Goal: Entertainment & Leisure: Consume media (video, audio)

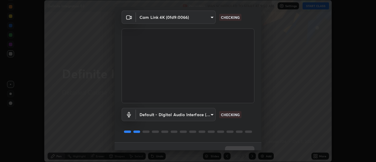
scroll to position [31, 0]
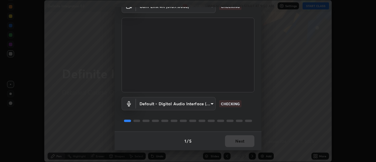
click at [234, 139] on div "1 / 5 Next" at bounding box center [187, 140] width 147 height 19
click at [235, 143] on div "1 / 5 Next" at bounding box center [187, 140] width 147 height 19
click at [236, 142] on button "Next" at bounding box center [239, 141] width 29 height 12
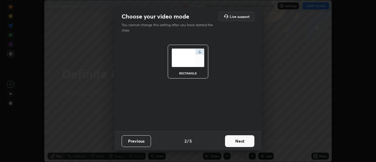
scroll to position [0, 0]
click at [237, 142] on button "Next" at bounding box center [239, 141] width 29 height 12
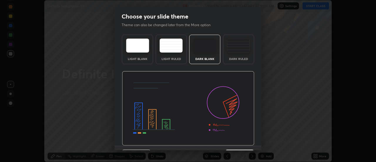
scroll to position [14, 0]
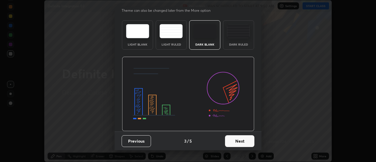
click at [240, 141] on button "Next" at bounding box center [239, 141] width 29 height 12
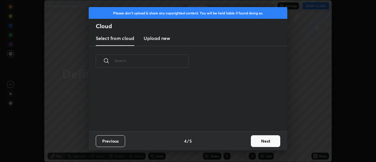
scroll to position [0, 0]
click at [251, 139] on button "Next" at bounding box center [265, 141] width 29 height 12
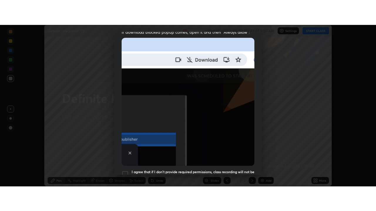
scroll to position [151, 0]
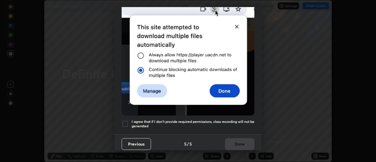
click at [238, 124] on h5 "I agree that if I don't provide required permissions, class recording will not …" at bounding box center [193, 123] width 123 height 9
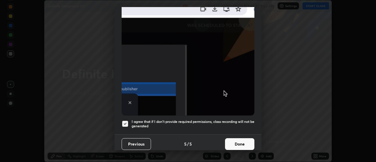
click at [240, 143] on button "Done" at bounding box center [239, 144] width 29 height 12
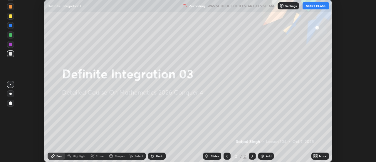
click at [310, 8] on button "START CLASS" at bounding box center [315, 5] width 26 height 7
click at [316, 155] on icon at bounding box center [316, 154] width 1 height 1
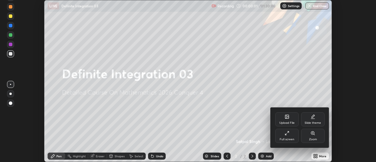
click at [286, 135] on icon at bounding box center [285, 134] width 1 height 1
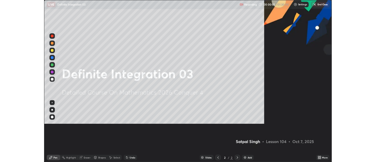
scroll to position [211, 376]
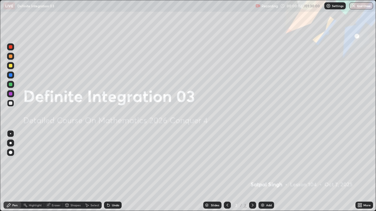
click at [262, 161] on img at bounding box center [262, 205] width 5 height 5
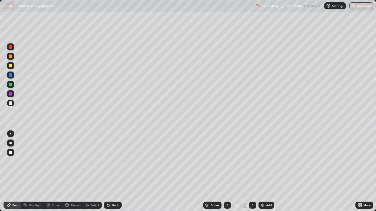
click at [260, 161] on img at bounding box center [262, 205] width 5 height 5
click at [267, 161] on div "Add" at bounding box center [269, 205] width 6 height 3
click at [361, 161] on icon at bounding box center [360, 204] width 1 height 1
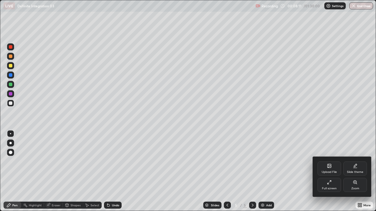
click at [327, 161] on div "Full screen" at bounding box center [328, 185] width 23 height 14
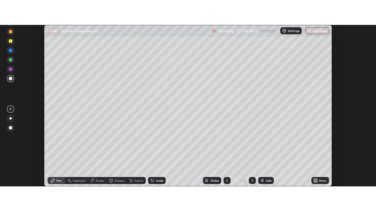
scroll to position [29197, 28983]
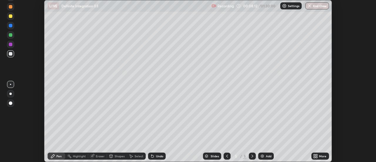
click at [322, 155] on div "More" at bounding box center [322, 155] width 7 height 3
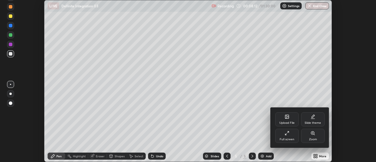
click at [290, 136] on div "Full screen" at bounding box center [286, 136] width 23 height 14
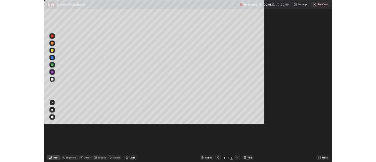
scroll to position [211, 376]
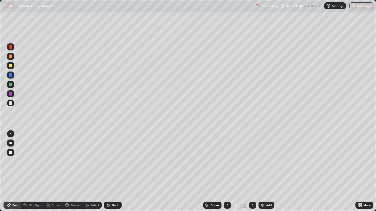
click at [53, 161] on div "Eraser" at bounding box center [56, 205] width 9 height 3
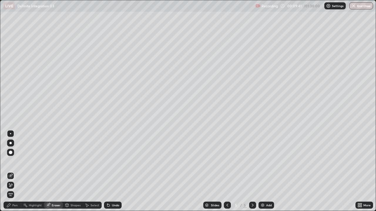
click at [10, 161] on icon at bounding box center [10, 185] width 3 height 3
click at [18, 161] on div "Pen" at bounding box center [13, 205] width 18 height 7
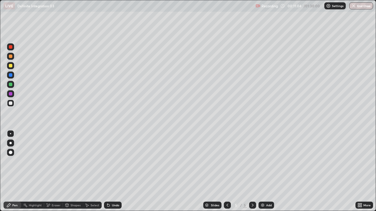
click at [96, 161] on div "Select" at bounding box center [92, 205] width 19 height 7
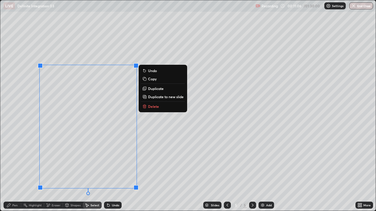
click at [147, 107] on button "Delete" at bounding box center [163, 106] width 44 height 7
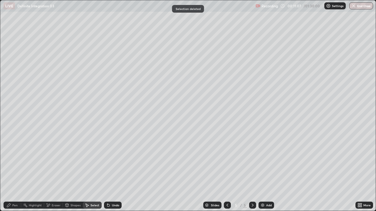
click at [15, 161] on div "Pen" at bounding box center [14, 205] width 5 height 3
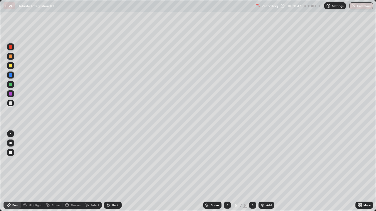
click at [11, 66] on div at bounding box center [11, 66] width 4 height 4
click at [11, 103] on div at bounding box center [11, 104] width 4 height 4
click at [10, 68] on div at bounding box center [10, 65] width 7 height 7
click at [10, 103] on div at bounding box center [11, 104] width 4 height 4
click at [117, 161] on div "Undo" at bounding box center [113, 205] width 18 height 7
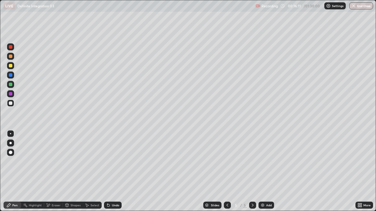
click at [260, 161] on img at bounding box center [262, 205] width 5 height 5
click at [112, 161] on div "Undo" at bounding box center [115, 205] width 7 height 3
click at [107, 161] on icon at bounding box center [108, 206] width 2 height 2
click at [110, 161] on div "Undo" at bounding box center [113, 205] width 18 height 7
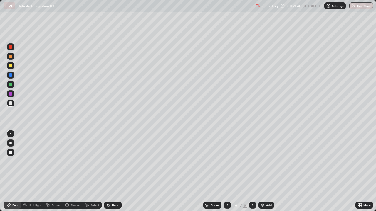
click at [57, 161] on div "Eraser" at bounding box center [56, 205] width 9 height 3
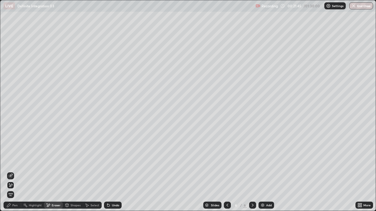
click at [17, 161] on div "Pen" at bounding box center [14, 205] width 5 height 3
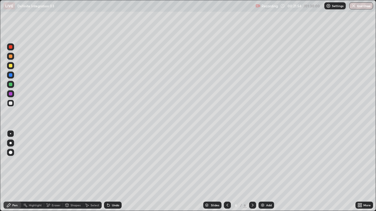
click at [59, 161] on div "Eraser" at bounding box center [56, 205] width 9 height 3
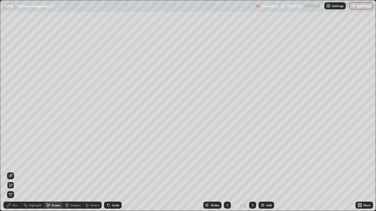
click at [13, 161] on div "Pen" at bounding box center [14, 205] width 5 height 3
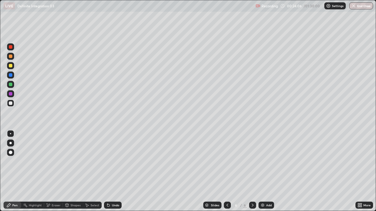
click at [92, 161] on div "Select" at bounding box center [92, 205] width 19 height 7
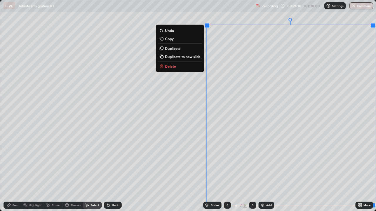
click at [188, 57] on p "Duplicate to new slide" at bounding box center [183, 56] width 36 height 5
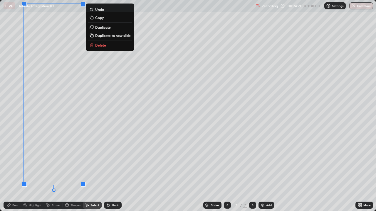
click at [51, 161] on div "Eraser" at bounding box center [53, 205] width 19 height 7
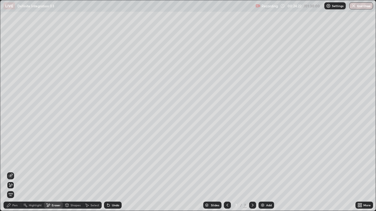
click at [14, 161] on div "Pen" at bounding box center [14, 205] width 5 height 3
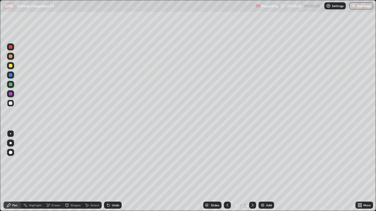
click at [54, 161] on div "Eraser" at bounding box center [56, 205] width 9 height 3
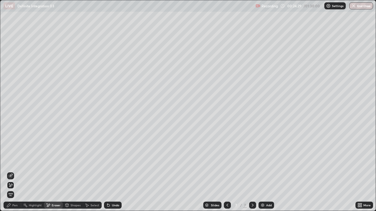
click at [359, 161] on icon at bounding box center [358, 206] width 1 height 1
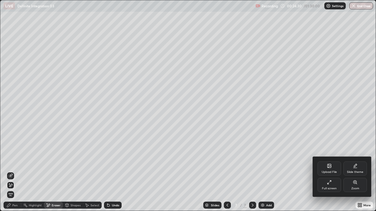
click at [331, 161] on div "Full screen" at bounding box center [328, 185] width 23 height 14
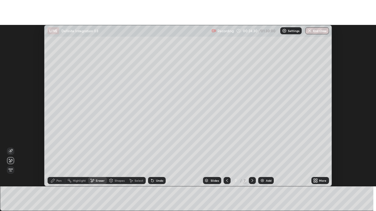
scroll to position [29197, 28983]
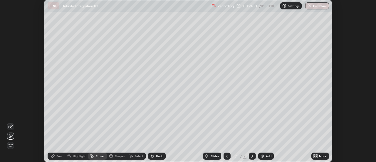
click at [314, 155] on icon at bounding box center [314, 154] width 1 height 1
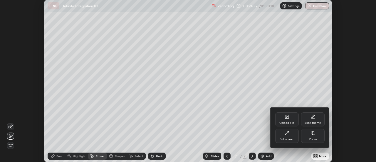
click at [283, 138] on div "Full screen" at bounding box center [286, 139] width 15 height 3
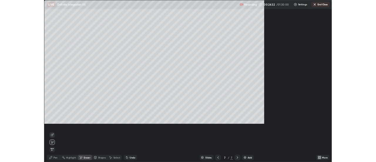
scroll to position [211, 376]
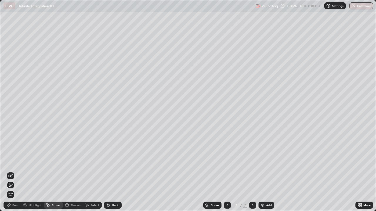
click at [11, 161] on div "Pen" at bounding box center [13, 205] width 18 height 7
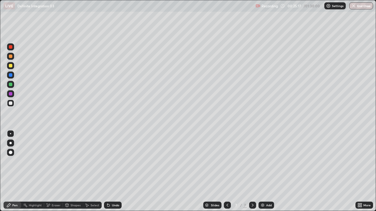
click at [97, 161] on div "Select" at bounding box center [92, 205] width 19 height 7
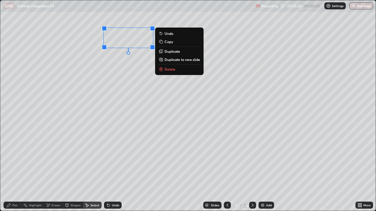
click at [117, 76] on div "0 ° Undo Copy Duplicate Duplicate to new slide Delete" at bounding box center [187, 105] width 375 height 211
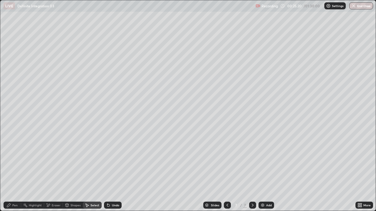
click at [11, 161] on icon at bounding box center [8, 205] width 5 height 5
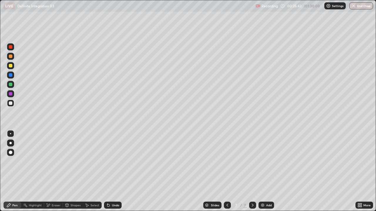
click at [363, 161] on div "More" at bounding box center [366, 205] width 7 height 3
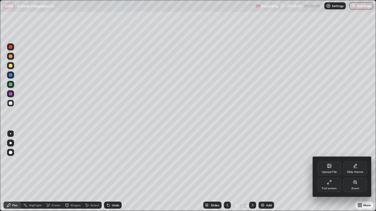
click at [327, 161] on div "Full screen" at bounding box center [329, 188] width 15 height 3
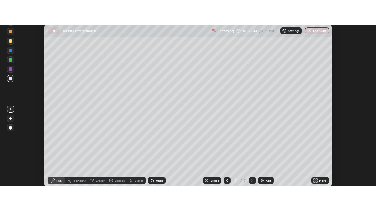
scroll to position [29197, 28983]
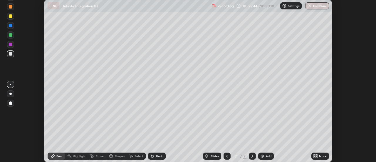
click at [317, 156] on icon at bounding box center [316, 156] width 1 height 1
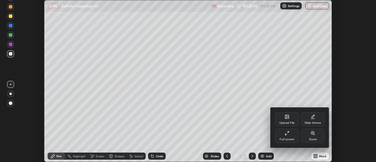
click at [284, 139] on div "Full screen" at bounding box center [286, 139] width 15 height 3
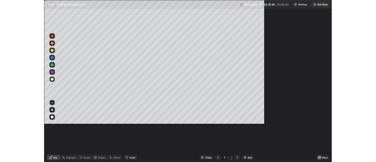
scroll to position [211, 376]
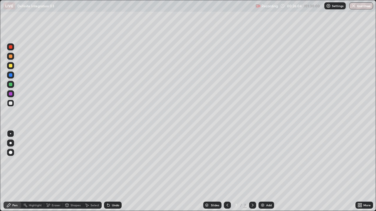
click at [227, 161] on icon at bounding box center [227, 205] width 5 height 5
click at [252, 161] on icon at bounding box center [252, 205] width 5 height 5
click at [88, 161] on icon at bounding box center [87, 205] width 5 height 5
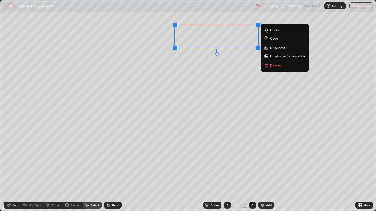
click at [232, 80] on div "0 ° Undo Copy Duplicate Duplicate to new slide Delete" at bounding box center [187, 105] width 375 height 211
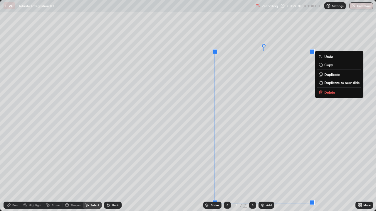
click at [205, 161] on div "0 ° Undo Copy Duplicate Duplicate to new slide Delete" at bounding box center [187, 105] width 375 height 211
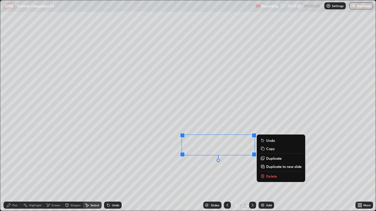
click at [216, 161] on div "0 ° Undo Copy Duplicate Duplicate to new slide Delete" at bounding box center [187, 105] width 375 height 211
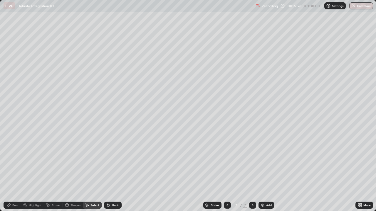
click at [17, 161] on div "Pen" at bounding box center [14, 205] width 5 height 3
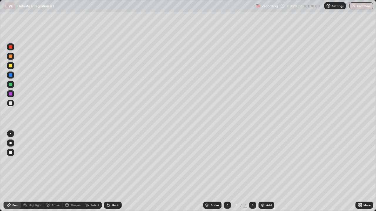
click at [358, 161] on icon at bounding box center [358, 206] width 1 height 1
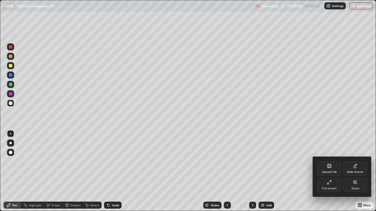
click at [335, 161] on div "Full screen" at bounding box center [329, 188] width 15 height 3
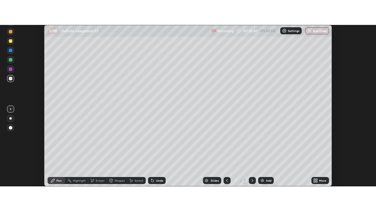
scroll to position [29197, 28983]
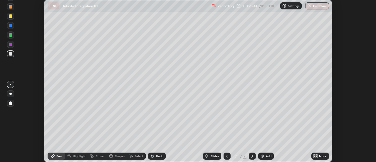
click at [323, 156] on div "More" at bounding box center [322, 155] width 7 height 3
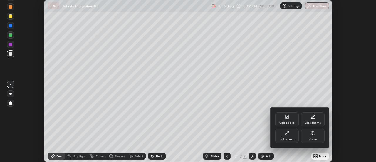
click at [290, 134] on div "Full screen" at bounding box center [286, 136] width 23 height 14
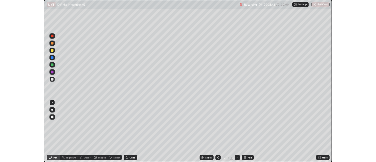
scroll to position [211, 376]
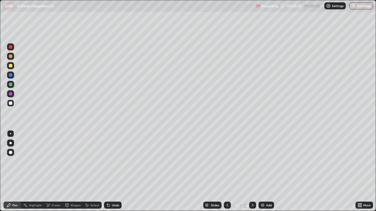
click at [94, 161] on div "Select" at bounding box center [94, 205] width 9 height 3
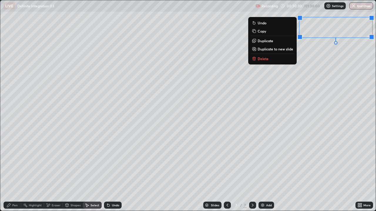
click at [272, 72] on div "0 ° Undo Copy Duplicate Duplicate to new slide Delete" at bounding box center [187, 105] width 375 height 211
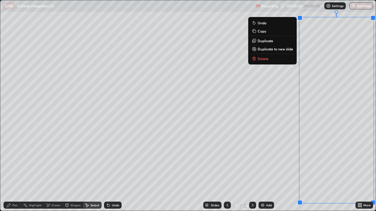
click at [289, 49] on p "Duplicate to new slide" at bounding box center [275, 49] width 36 height 5
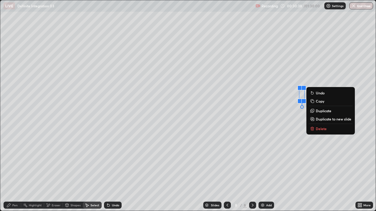
click at [319, 127] on p "Delete" at bounding box center [321, 129] width 11 height 5
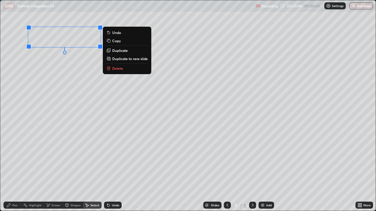
click at [71, 112] on div "0 ° Undo Copy Duplicate Duplicate to new slide Delete" at bounding box center [187, 105] width 375 height 211
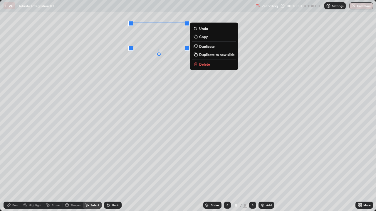
click at [197, 115] on div "0 ° Undo Copy Duplicate Duplicate to new slide Delete" at bounding box center [187, 105] width 375 height 211
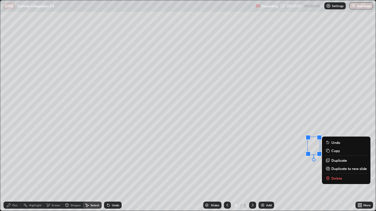
click at [289, 142] on div "0 ° Undo Copy Duplicate Duplicate to new slide Delete" at bounding box center [187, 105] width 375 height 211
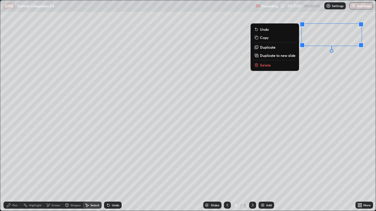
click at [321, 107] on div "0 ° Undo Copy Duplicate Duplicate to new slide Delete" at bounding box center [187, 105] width 375 height 211
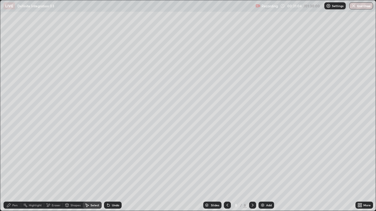
click at [57, 161] on div "Eraser" at bounding box center [56, 205] width 9 height 3
click at [359, 161] on icon at bounding box center [358, 204] width 1 height 1
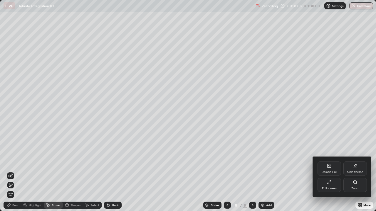
click at [328, 161] on icon at bounding box center [327, 183] width 1 height 1
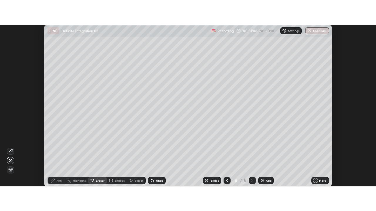
scroll to position [29197, 28983]
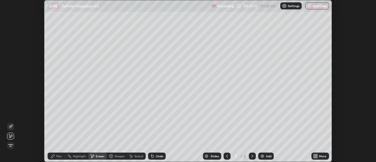
click at [316, 156] on icon at bounding box center [315, 156] width 5 height 5
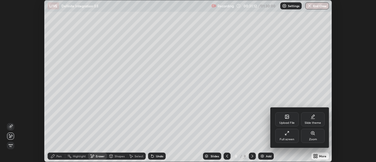
click at [291, 139] on div "Full screen" at bounding box center [286, 139] width 15 height 3
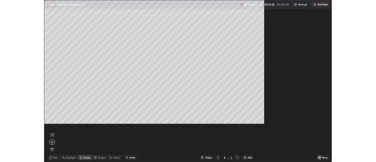
scroll to position [211, 376]
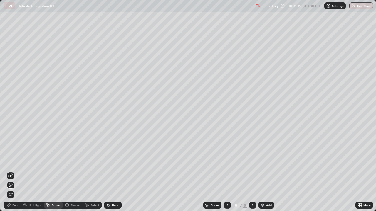
click at [15, 161] on div "Pen" at bounding box center [13, 205] width 18 height 7
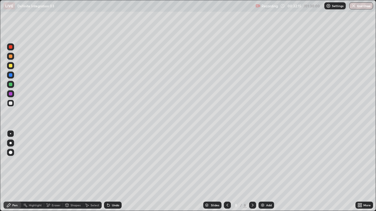
click at [112, 161] on div "Undo" at bounding box center [113, 205] width 18 height 7
click at [227, 161] on icon at bounding box center [227, 205] width 5 height 5
click at [252, 161] on icon at bounding box center [252, 205] width 5 height 5
click at [227, 161] on icon at bounding box center [227, 205] width 5 height 5
click at [252, 161] on icon at bounding box center [252, 205] width 5 height 5
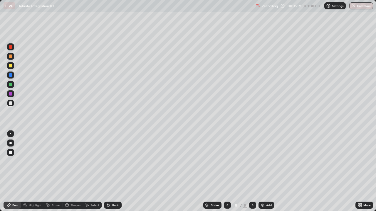
click at [116, 161] on div "Undo" at bounding box center [115, 205] width 7 height 3
click at [117, 161] on div "Undo" at bounding box center [113, 205] width 18 height 7
click at [363, 161] on div "More" at bounding box center [364, 205] width 18 height 7
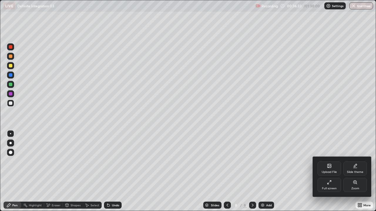
click at [331, 161] on div "Full screen" at bounding box center [328, 185] width 23 height 14
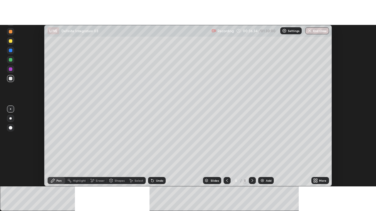
scroll to position [29197, 28983]
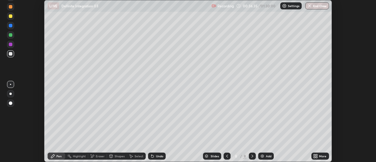
click at [326, 154] on div "More" at bounding box center [322, 155] width 7 height 3
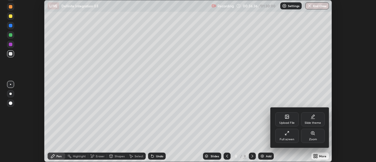
click at [291, 135] on div "Full screen" at bounding box center [286, 136] width 23 height 14
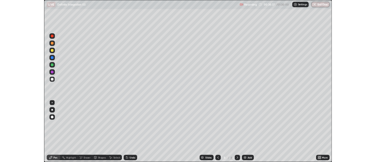
scroll to position [211, 376]
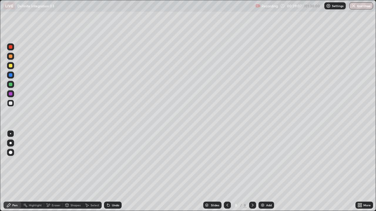
click at [94, 161] on div "Select" at bounding box center [94, 205] width 9 height 3
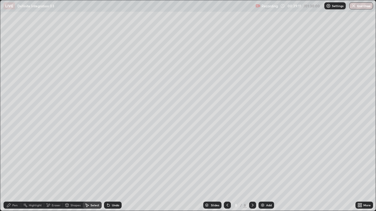
click at [15, 161] on div "Pen" at bounding box center [14, 205] width 5 height 3
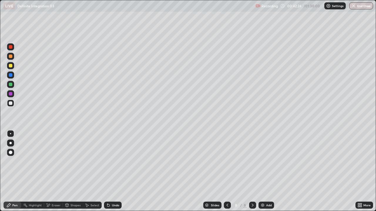
click at [94, 161] on div "Select" at bounding box center [94, 205] width 9 height 3
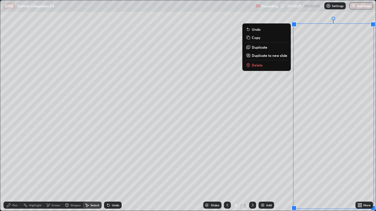
click at [283, 53] on p "Duplicate to new slide" at bounding box center [270, 55] width 36 height 5
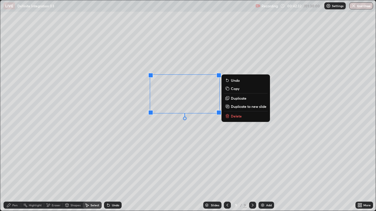
click at [170, 138] on div "0 ° Undo Copy Duplicate Duplicate to new slide Delete" at bounding box center [187, 105] width 375 height 211
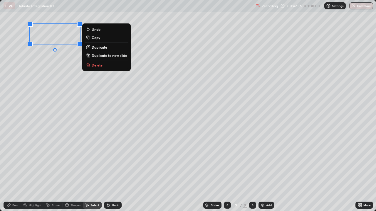
click at [74, 94] on div "0 ° Undo Copy Duplicate Duplicate to new slide Delete" at bounding box center [187, 105] width 375 height 211
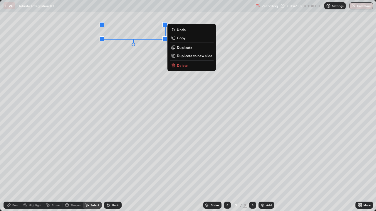
click at [125, 62] on div "0 ° Undo Copy Duplicate Duplicate to new slide Delete" at bounding box center [187, 105] width 375 height 211
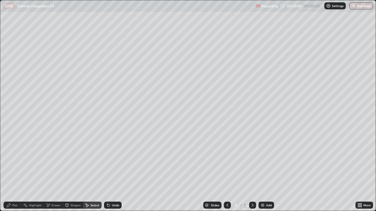
click at [12, 161] on div "Pen" at bounding box center [13, 205] width 18 height 7
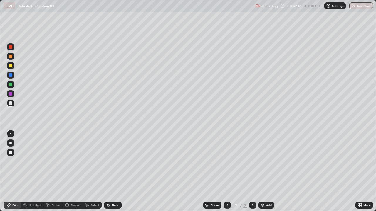
click at [359, 161] on icon at bounding box center [358, 204] width 1 height 1
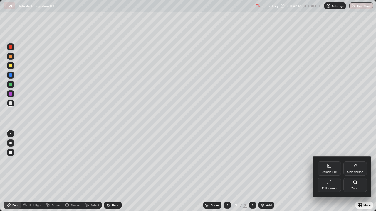
click at [331, 161] on div "Full screen" at bounding box center [328, 185] width 23 height 14
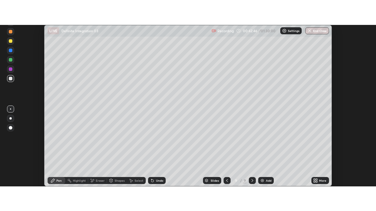
scroll to position [29197, 28983]
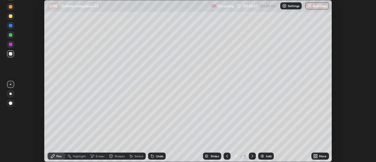
click at [318, 155] on div "More" at bounding box center [320, 155] width 18 height 7
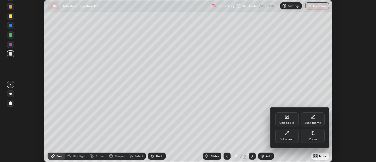
click at [294, 137] on div "Full screen" at bounding box center [286, 136] width 23 height 14
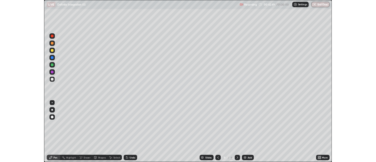
scroll to position [211, 376]
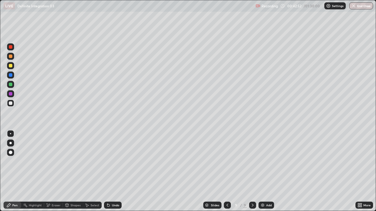
click at [58, 161] on div "Eraser" at bounding box center [53, 205] width 19 height 7
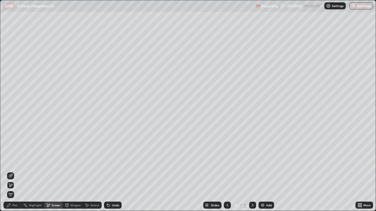
click at [12, 161] on div "Pen" at bounding box center [13, 205] width 18 height 7
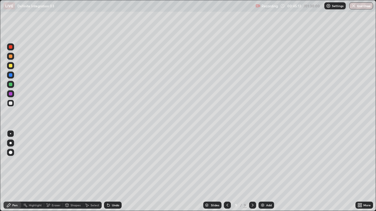
click at [97, 161] on div "Select" at bounding box center [94, 205] width 9 height 3
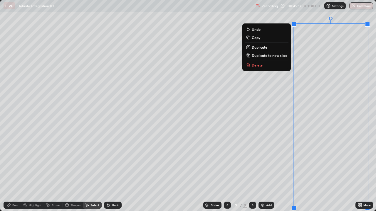
click at [257, 65] on p "Delete" at bounding box center [257, 65] width 11 height 5
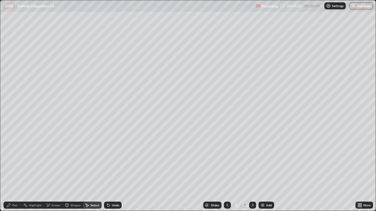
click at [18, 161] on div "Pen" at bounding box center [13, 205] width 18 height 7
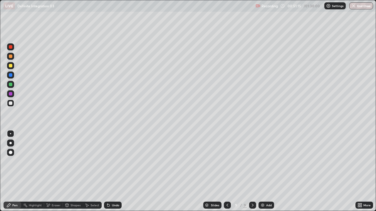
click at [97, 161] on div "Select" at bounding box center [92, 205] width 19 height 7
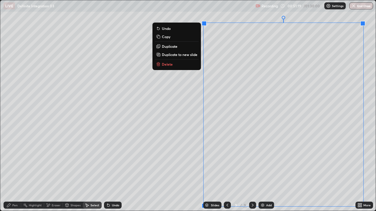
click at [184, 54] on p "Duplicate to new slide" at bounding box center [180, 54] width 36 height 5
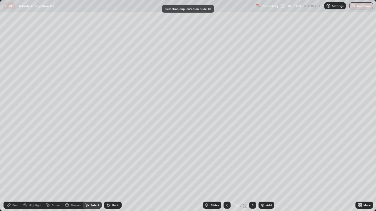
click at [17, 161] on div "Pen" at bounding box center [14, 205] width 5 height 3
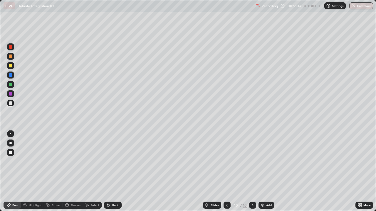
click at [94, 161] on div "Select" at bounding box center [94, 205] width 9 height 3
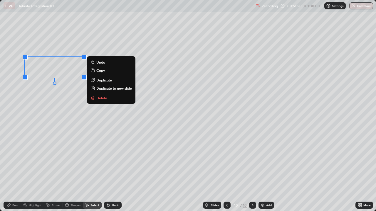
click at [14, 161] on div "Pen" at bounding box center [14, 205] width 5 height 3
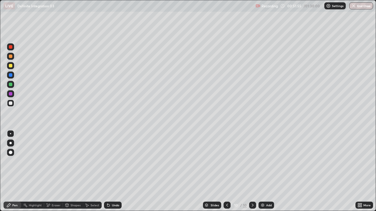
click at [358, 161] on icon at bounding box center [358, 204] width 1 height 1
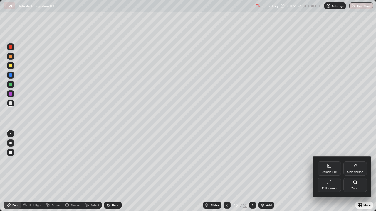
click at [327, 161] on div "Full screen" at bounding box center [329, 188] width 15 height 3
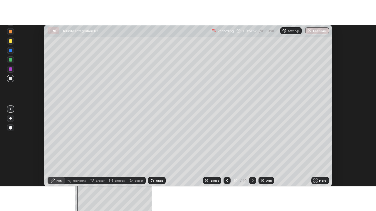
scroll to position [29197, 28983]
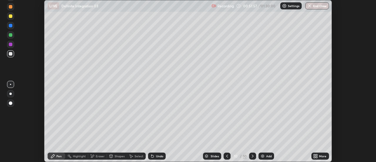
click at [316, 155] on icon at bounding box center [316, 154] width 1 height 1
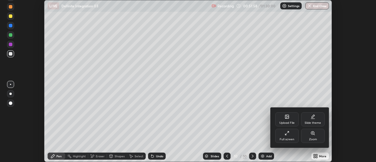
click at [291, 137] on div "Full screen" at bounding box center [286, 136] width 23 height 14
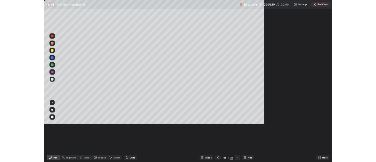
scroll to position [211, 376]
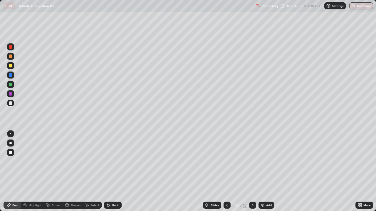
click at [56, 161] on div "Eraser" at bounding box center [56, 205] width 9 height 3
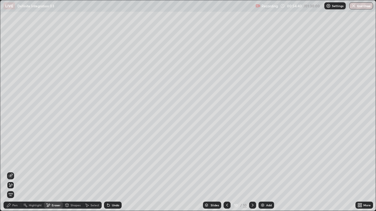
click at [11, 161] on div "Pen" at bounding box center [13, 205] width 18 height 7
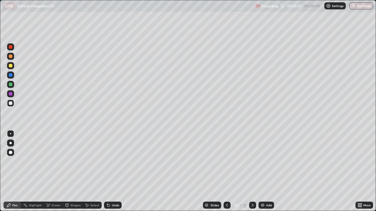
click at [95, 161] on div "Select" at bounding box center [94, 205] width 9 height 3
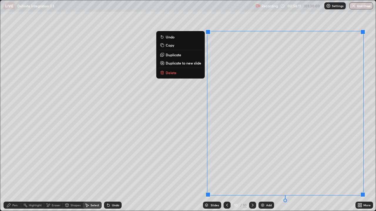
click at [176, 73] on button "Delete" at bounding box center [181, 72] width 44 height 7
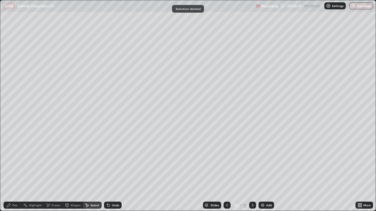
click at [16, 161] on div "Pen" at bounding box center [13, 205] width 18 height 7
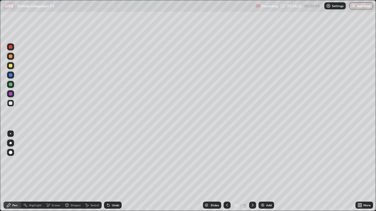
click at [361, 161] on icon at bounding box center [360, 204] width 1 height 1
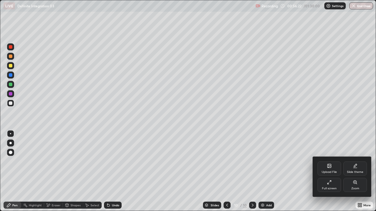
click at [328, 161] on div "Full screen" at bounding box center [328, 185] width 23 height 14
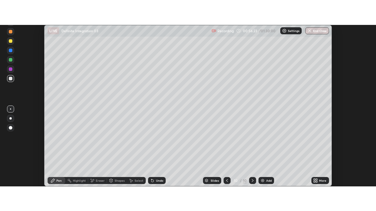
scroll to position [29197, 28983]
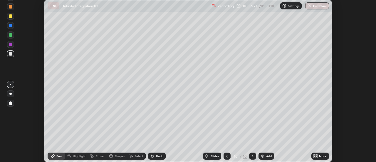
click at [316, 155] on icon at bounding box center [316, 154] width 1 height 1
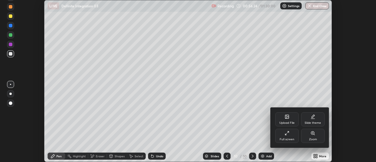
click at [283, 138] on div "Full screen" at bounding box center [286, 139] width 15 height 3
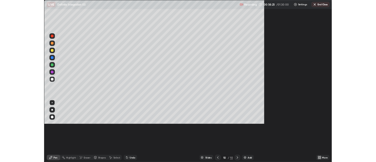
scroll to position [211, 376]
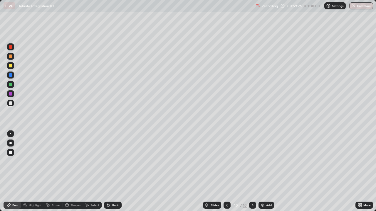
click at [115, 161] on div "Undo" at bounding box center [115, 205] width 7 height 3
click at [110, 161] on div "Undo" at bounding box center [113, 205] width 18 height 7
click at [111, 161] on div "Undo" at bounding box center [113, 205] width 18 height 7
click at [98, 161] on div "Select" at bounding box center [94, 205] width 9 height 3
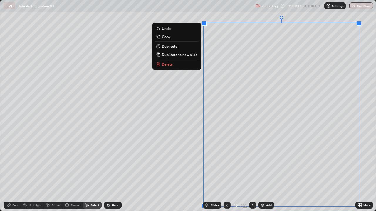
click at [184, 55] on p "Duplicate to new slide" at bounding box center [180, 54] width 36 height 5
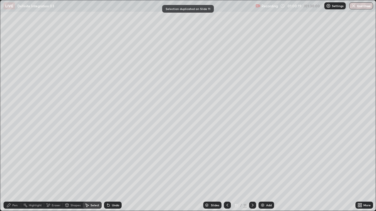
click at [14, 161] on div "Pen" at bounding box center [14, 205] width 5 height 3
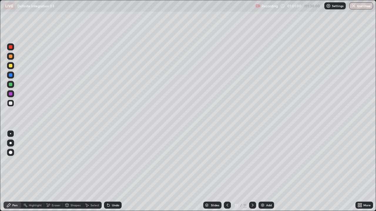
click at [113, 161] on div "Undo" at bounding box center [113, 205] width 18 height 7
click at [112, 161] on div "Undo" at bounding box center [115, 205] width 7 height 3
click at [98, 161] on div "Select" at bounding box center [92, 205] width 19 height 7
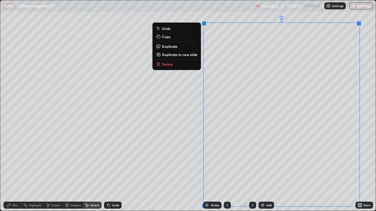
click at [168, 64] on p "Delete" at bounding box center [167, 64] width 11 height 5
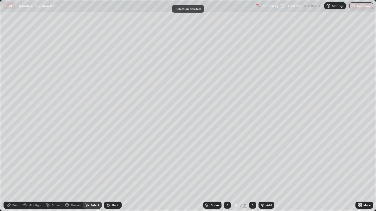
click at [15, 161] on div "Pen" at bounding box center [14, 205] width 5 height 3
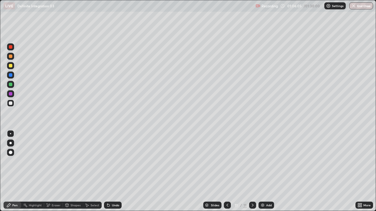
click at [94, 161] on div "Select" at bounding box center [94, 205] width 9 height 3
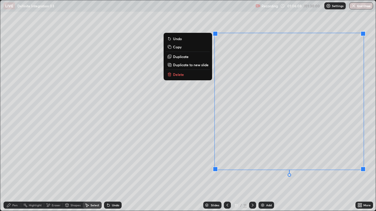
click at [188, 64] on p "Duplicate to new slide" at bounding box center [191, 65] width 36 height 5
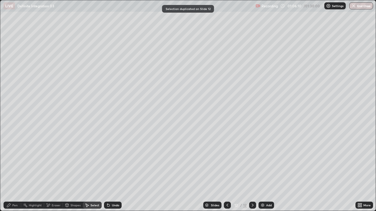
click at [24, 161] on circle at bounding box center [23, 205] width 1 height 1
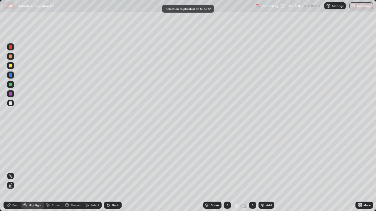
click at [17, 161] on div "Pen" at bounding box center [14, 205] width 5 height 3
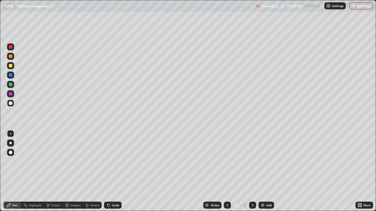
click at [107, 161] on icon at bounding box center [108, 206] width 2 height 2
click at [108, 161] on icon at bounding box center [108, 206] width 2 height 2
click at [109, 161] on icon at bounding box center [108, 205] width 5 height 5
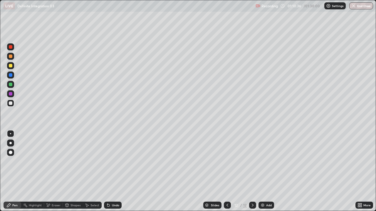
click at [50, 161] on icon at bounding box center [48, 205] width 5 height 5
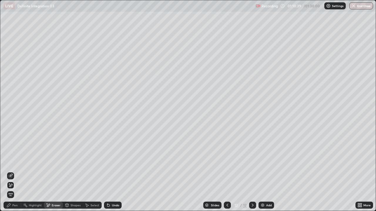
click at [110, 161] on div "Undo" at bounding box center [113, 205] width 18 height 7
click at [14, 161] on div "Pen" at bounding box center [14, 205] width 5 height 3
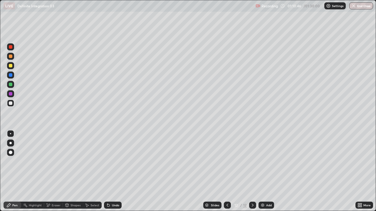
click at [50, 161] on div "Eraser" at bounding box center [53, 205] width 19 height 7
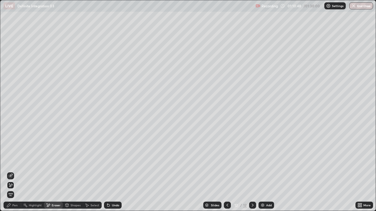
click at [14, 161] on div "Pen" at bounding box center [14, 205] width 5 height 3
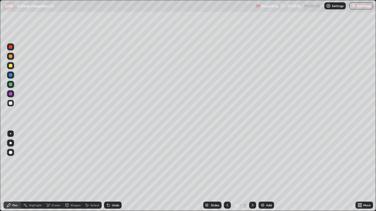
click at [91, 161] on div "Select" at bounding box center [94, 205] width 9 height 3
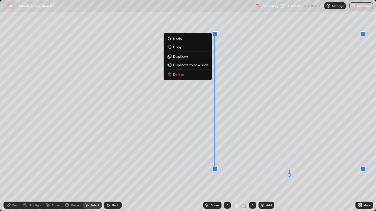
click at [179, 74] on p "Delete" at bounding box center [178, 74] width 11 height 5
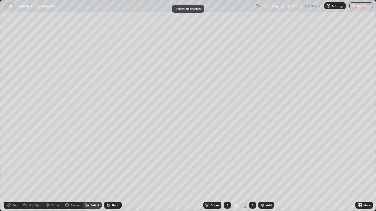
click at [16, 161] on div "Pen" at bounding box center [14, 205] width 5 height 3
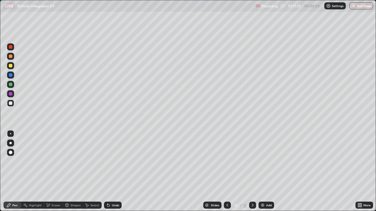
click at [112, 161] on div "Undo" at bounding box center [115, 205] width 7 height 3
click at [114, 161] on div "Undo" at bounding box center [115, 205] width 7 height 3
click at [113, 161] on div "Undo" at bounding box center [115, 205] width 7 height 3
click at [88, 161] on div "Select" at bounding box center [92, 205] width 19 height 7
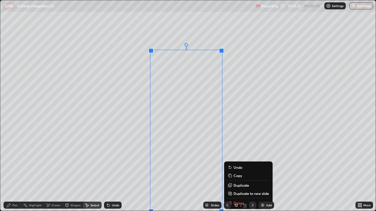
click at [126, 153] on div "0 ° Undo Copy Duplicate Duplicate to new slide Delete" at bounding box center [187, 105] width 375 height 211
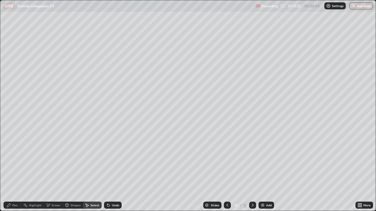
click at [54, 161] on div "Eraser" at bounding box center [56, 205] width 9 height 3
click at [15, 161] on div "Pen" at bounding box center [14, 205] width 5 height 3
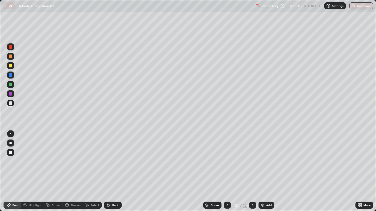
click at [361, 161] on icon at bounding box center [360, 206] width 1 height 1
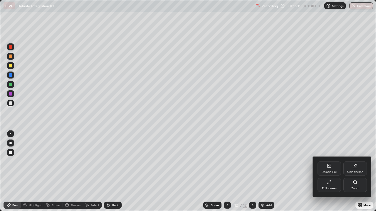
click at [334, 161] on div "Full screen" at bounding box center [328, 185] width 23 height 14
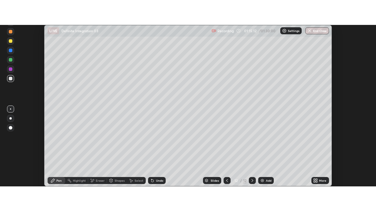
scroll to position [29197, 28983]
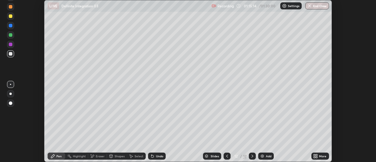
click at [325, 156] on div "More" at bounding box center [322, 155] width 7 height 3
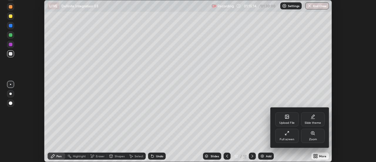
click at [292, 138] on div "Full screen" at bounding box center [286, 139] width 15 height 3
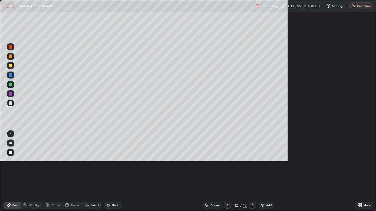
scroll to position [211, 376]
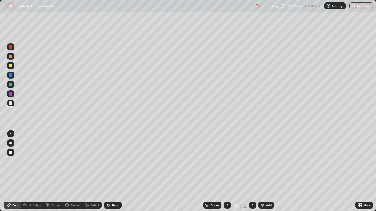
click at [90, 161] on div "Select" at bounding box center [94, 205] width 9 height 3
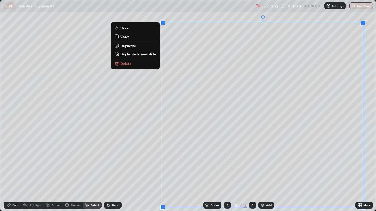
click at [142, 54] on p "Duplicate to new slide" at bounding box center [138, 54] width 36 height 5
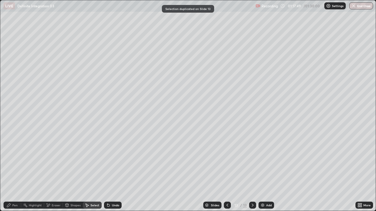
click at [15, 161] on div "Pen" at bounding box center [14, 205] width 5 height 3
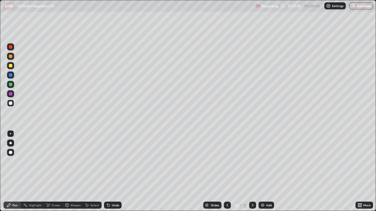
click at [90, 161] on div "Select" at bounding box center [92, 205] width 19 height 7
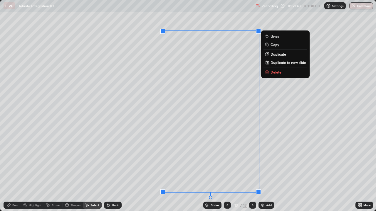
click at [270, 69] on button "Delete" at bounding box center [285, 72] width 44 height 7
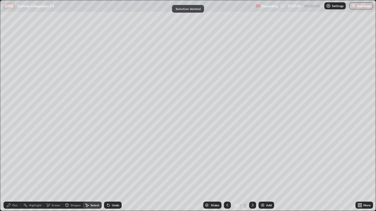
click at [18, 161] on div "Pen" at bounding box center [13, 205] width 18 height 7
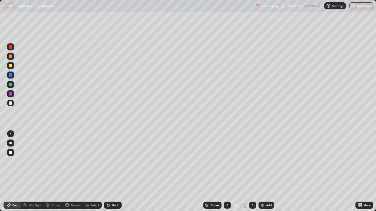
click at [117, 161] on div "Undo" at bounding box center [115, 205] width 7 height 3
click at [354, 8] on img "button" at bounding box center [353, 6] width 5 height 5
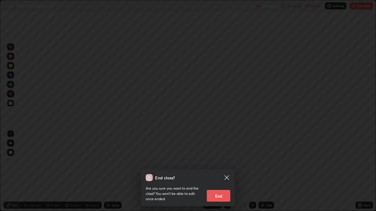
click at [223, 161] on button "End" at bounding box center [218, 196] width 23 height 12
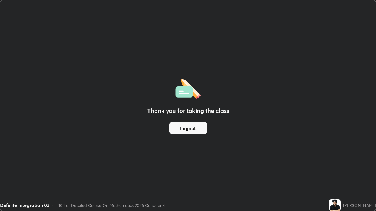
click at [193, 131] on button "Logout" at bounding box center [187, 128] width 37 height 12
click at [193, 132] on button "Logout" at bounding box center [187, 128] width 37 height 12
